Goal: Information Seeking & Learning: Learn about a topic

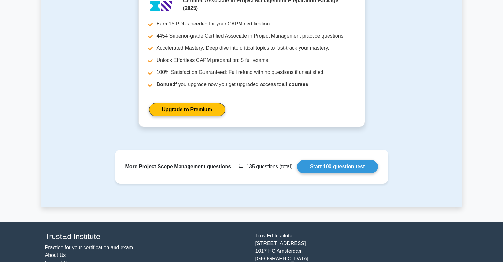
scroll to position [754, 0]
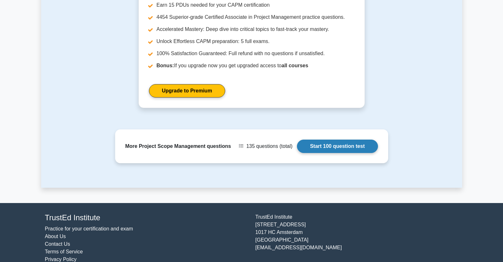
click at [349, 149] on link "Start 100 question test" at bounding box center [337, 146] width 81 height 13
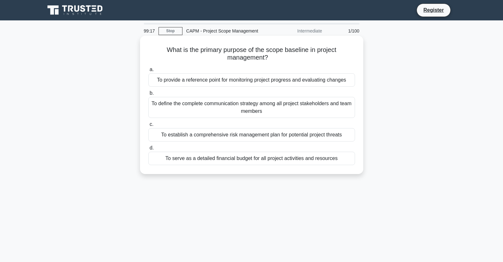
click at [229, 81] on div "To provide a reference point for monitoring project progress and evaluating cha…" at bounding box center [251, 79] width 207 height 13
click at [148, 72] on input "a. To provide a reference point for monitoring project progress and evaluating …" at bounding box center [148, 70] width 0 height 4
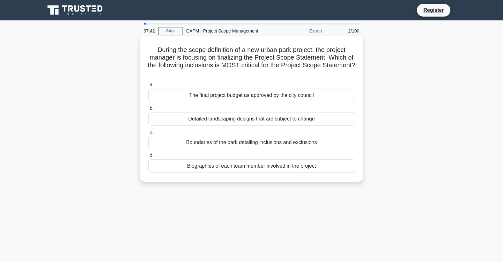
click at [186, 118] on div "Detailed landscaping designs that are subject to change" at bounding box center [251, 118] width 207 height 13
click at [148, 111] on input "b. Detailed landscaping designs that are subject to change" at bounding box center [148, 108] width 0 height 4
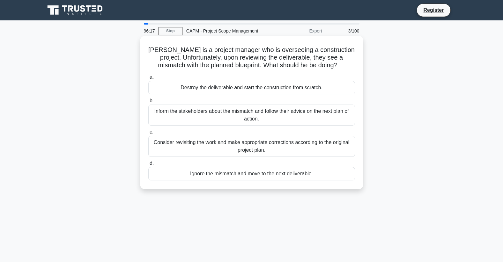
click at [186, 112] on div "Inform the stakeholders about the mismatch and follow their advice on the next …" at bounding box center [251, 115] width 207 height 21
click at [148, 103] on input "b. Inform the stakeholders about the mismatch and follow their advice on the ne…" at bounding box center [148, 101] width 0 height 4
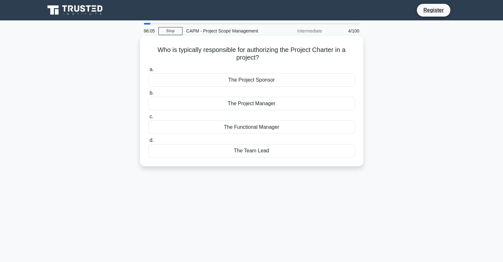
click at [231, 78] on div "The Project Sponsor" at bounding box center [251, 79] width 207 height 13
click at [148, 72] on input "a. The Project Sponsor" at bounding box center [148, 70] width 0 height 4
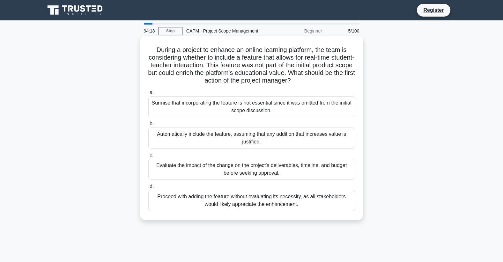
click at [257, 169] on div "Evaluate the impact of the change on the project's deliverables, timeline, and …" at bounding box center [251, 169] width 207 height 21
click at [148, 157] on input "c. Evaluate the impact of the change on the project's deliverables, timeline, a…" at bounding box center [148, 155] width 0 height 4
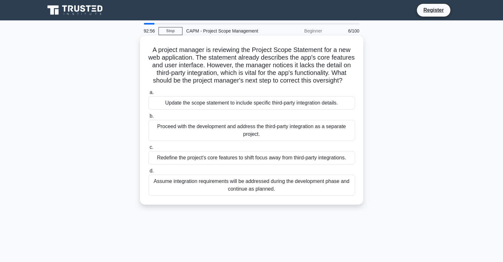
click at [245, 110] on div "Update the scope statement to include specific third-party integration details." at bounding box center [251, 102] width 207 height 13
click at [148, 95] on input "a. Update the scope statement to include specific third-party integration detai…" at bounding box center [148, 93] width 0 height 4
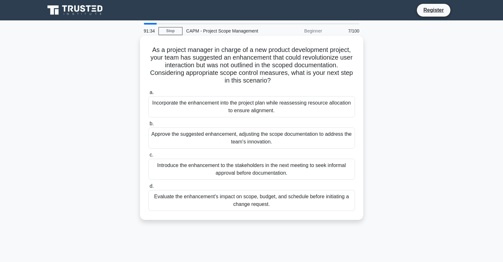
click at [260, 205] on div "Evaluate the enhancement's impact on scope, budget, and schedule before initiat…" at bounding box center [251, 200] width 207 height 21
click at [148, 188] on input "d. Evaluate the enhancement's impact on scope, budget, and schedule before init…" at bounding box center [148, 186] width 0 height 4
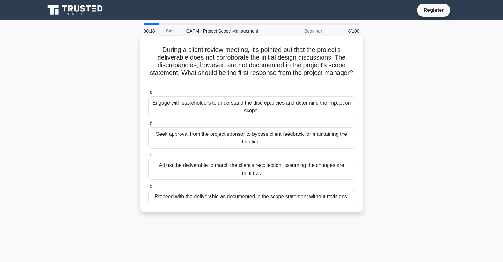
click at [251, 103] on div "Engage with stakeholders to understand the discrepancies and determine the impa…" at bounding box center [251, 106] width 207 height 21
click at [148, 95] on input "a. Engage with stakeholders to understand the discrepancies and determine the i…" at bounding box center [148, 93] width 0 height 4
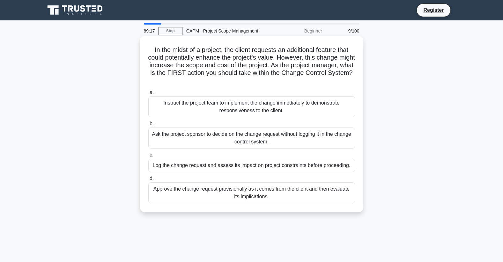
click at [263, 165] on div "Log the change request and assess its impact on project constraints before proc…" at bounding box center [251, 165] width 207 height 13
click at [148, 157] on input "c. Log the change request and assess its impact on project constraints before p…" at bounding box center [148, 155] width 0 height 4
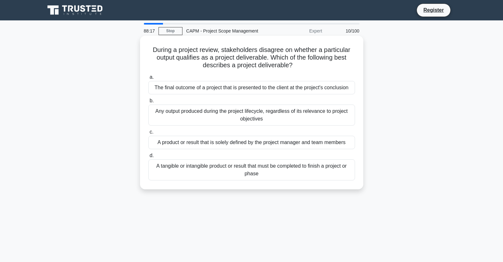
click at [226, 88] on div "The final outcome of a project that is presented to the client at the project's…" at bounding box center [251, 87] width 207 height 13
click at [148, 79] on input "a. The final outcome of a project that is presented to the client at the projec…" at bounding box center [148, 77] width 0 height 4
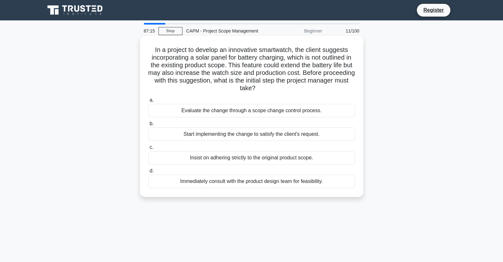
click at [281, 180] on div "Immediately consult with the product design team for feasibility." at bounding box center [251, 181] width 207 height 13
click at [148, 173] on input "d. Immediately consult with the product design team for feasibility." at bounding box center [148, 171] width 0 height 4
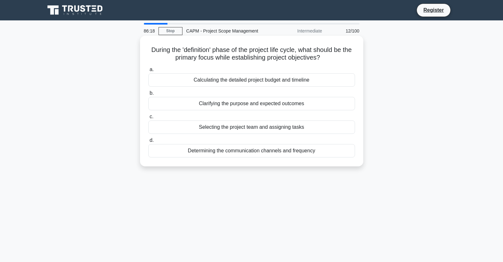
click at [269, 104] on div "Clarifying the purpose and expected outcomes" at bounding box center [251, 103] width 207 height 13
click at [148, 95] on input "b. Clarifying the purpose and expected outcomes" at bounding box center [148, 93] width 0 height 4
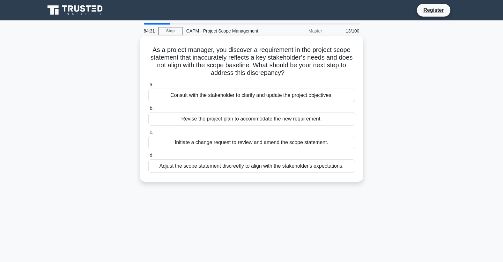
click at [245, 95] on div "Consult with the stakeholder to clarify and update the project objectives." at bounding box center [251, 95] width 207 height 13
click at [148, 87] on input "a. Consult with the stakeholder to clarify and update the project objectives." at bounding box center [148, 85] width 0 height 4
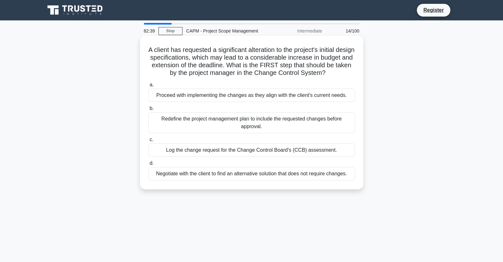
click at [223, 127] on div "Redefine the project management plan to include the requested changes before ap…" at bounding box center [251, 122] width 207 height 21
click at [148, 111] on input "b. Redefine the project management plan to include the requested changes before…" at bounding box center [148, 108] width 0 height 4
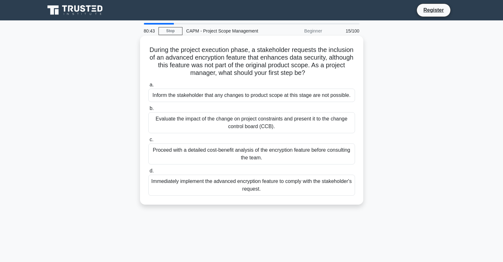
click at [205, 97] on div "Inform the stakeholder that any changes to product scope at this stage are not …" at bounding box center [251, 95] width 207 height 13
click at [148, 87] on input "a. Inform the stakeholder that any changes to product scope at this stage are n…" at bounding box center [148, 85] width 0 height 4
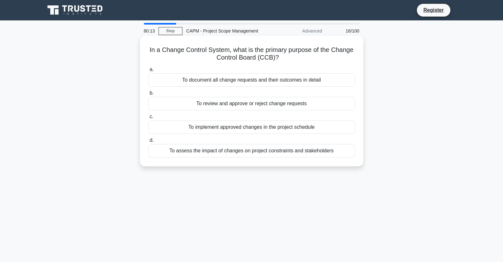
click at [213, 104] on div "To review and approve or reject change requests" at bounding box center [251, 103] width 207 height 13
click at [148, 95] on input "b. To review and approve or reject change requests" at bounding box center [148, 93] width 0 height 4
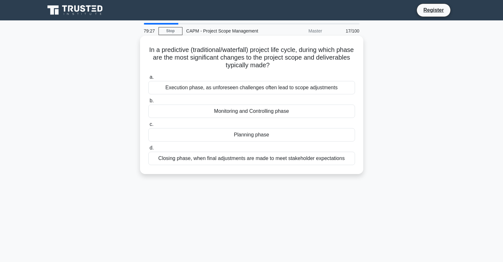
click at [237, 134] on div "Planning phase" at bounding box center [251, 134] width 207 height 13
click at [148, 127] on input "c. Planning phase" at bounding box center [148, 124] width 0 height 4
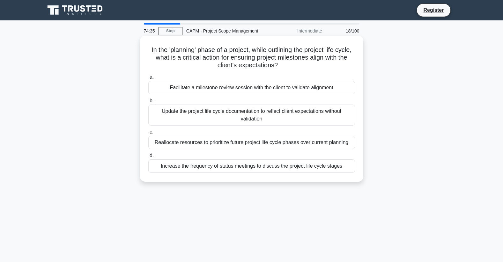
click at [276, 89] on div "Facilitate a milestone review session with the client to validate alignment" at bounding box center [251, 87] width 207 height 13
click at [148, 79] on input "a. Facilitate a milestone review session with the client to validate alignment" at bounding box center [148, 77] width 0 height 4
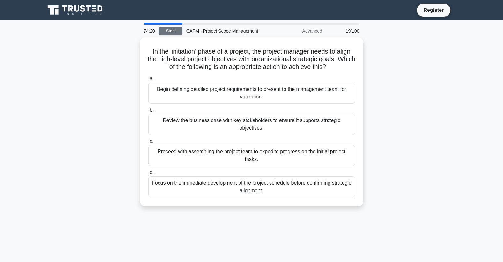
click at [172, 31] on link "Stop" at bounding box center [170, 31] width 24 height 8
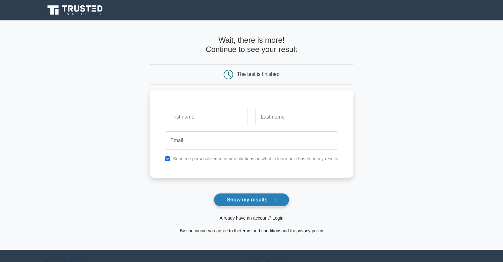
click at [241, 200] on button "Show my results" at bounding box center [251, 199] width 75 height 13
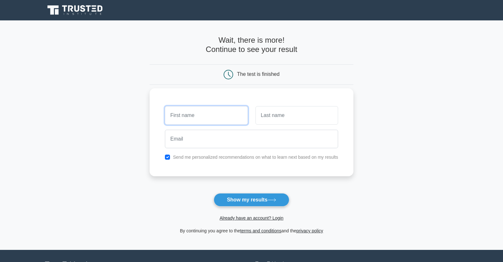
click at [191, 115] on input "text" at bounding box center [206, 115] width 83 height 18
type input "Aza"
type input "Ngcwabe"
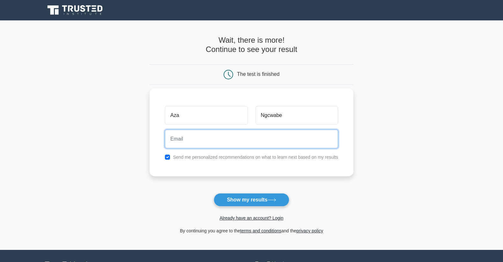
type input "[EMAIL_ADDRESS][DOMAIN_NAME]"
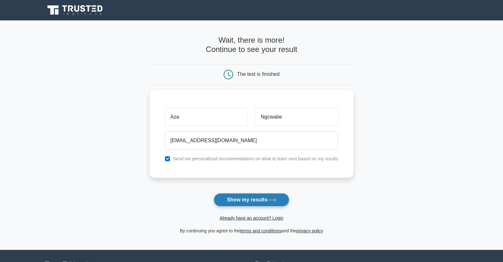
click at [251, 201] on button "Show my results" at bounding box center [251, 199] width 75 height 13
